Goal: Task Accomplishment & Management: Complete application form

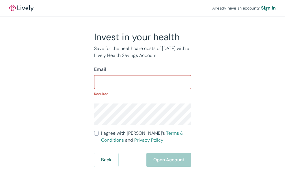
click at [155, 76] on div "​" at bounding box center [142, 82] width 97 height 14
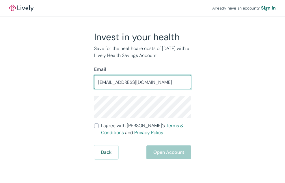
type input "[EMAIL_ADDRESS][DOMAIN_NAME]"
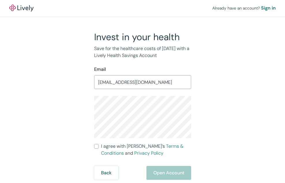
click at [81, 108] on div "Invest in your health Save for the healthcare costs of [DATE] with a Lively Hea…" at bounding box center [139, 105] width 208 height 149
click at [89, 110] on div "Invest in your health Save for the healthcare costs of [DATE] with a Lively Hea…" at bounding box center [139, 105] width 104 height 149
click at [100, 146] on label "I agree with Lively’s Terms & Conditions and Privacy Policy" at bounding box center [142, 150] width 97 height 14
click at [99, 146] on input "I agree with Lively’s Terms & Conditions and Privacy Policy" at bounding box center [96, 146] width 5 height 5
checkbox input "true"
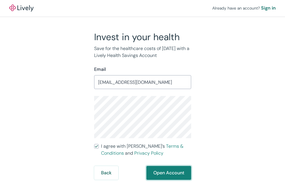
click at [156, 168] on button "Open Account" at bounding box center [168, 173] width 45 height 14
